Goal: Task Accomplishment & Management: Manage account settings

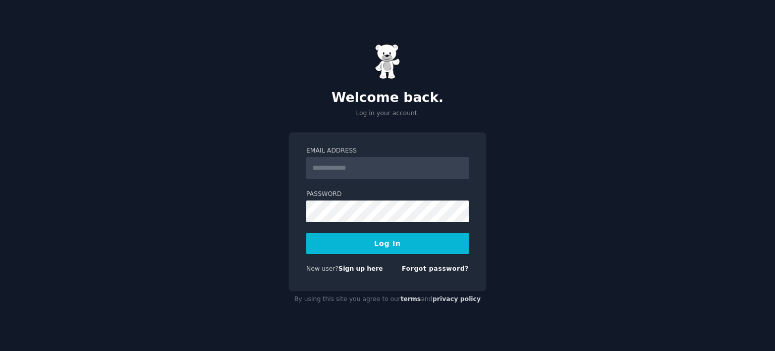
click at [373, 167] on input "Email Address" at bounding box center [387, 168] width 163 height 22
click at [342, 197] on label "Password" at bounding box center [387, 194] width 163 height 9
click at [362, 169] on input "Email Address" at bounding box center [387, 168] width 163 height 22
type input "**********"
click at [386, 249] on button "Log In" at bounding box center [387, 243] width 163 height 21
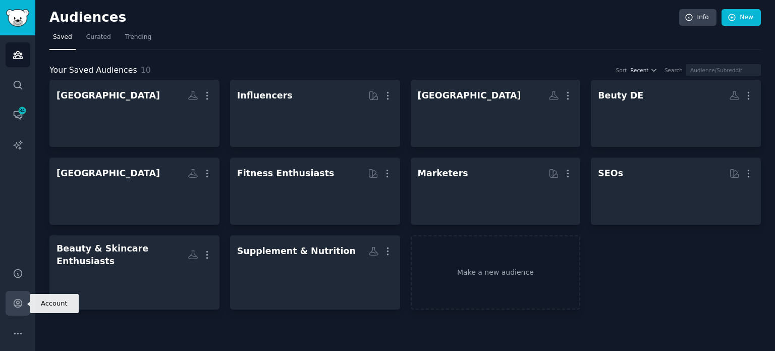
click at [16, 308] on icon "Sidebar" at bounding box center [18, 303] width 11 height 11
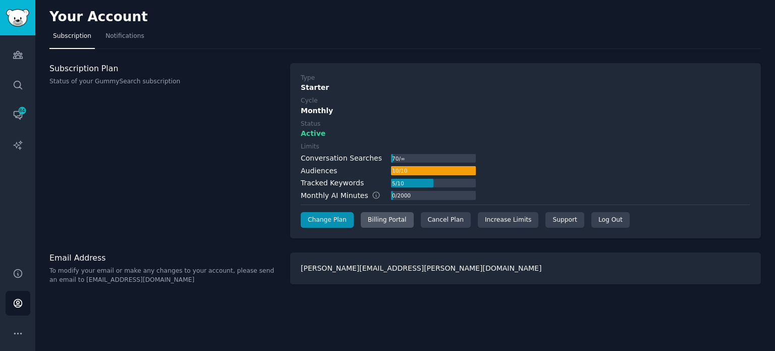
click at [385, 217] on div "Billing Portal" at bounding box center [387, 220] width 53 height 16
